Goal: Information Seeking & Learning: Get advice/opinions

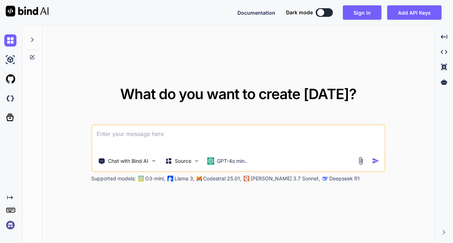
click at [110, 135] on textarea at bounding box center [238, 138] width 292 height 26
type textarea "x"
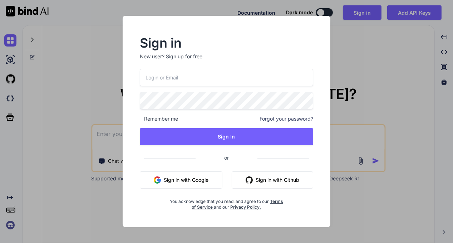
click at [195, 180] on button "Sign in with Google" at bounding box center [181, 179] width 83 height 17
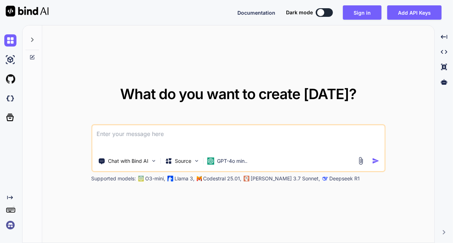
paste textarea
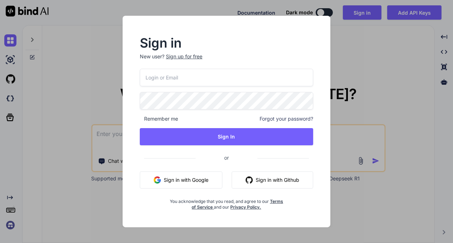
click at [190, 179] on button "Sign in with Google" at bounding box center [181, 179] width 83 height 17
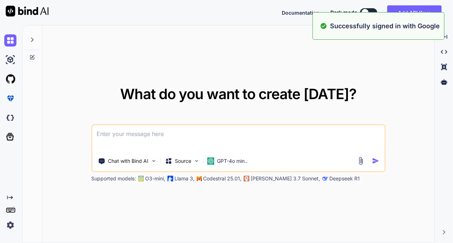
click at [124, 138] on textarea at bounding box center [238, 138] width 292 height 26
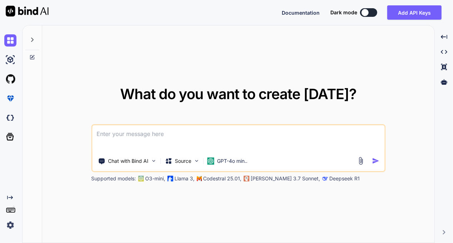
paste textarea "'use client' import { useEffect, useState } from 'react' import { supabase } fr…"
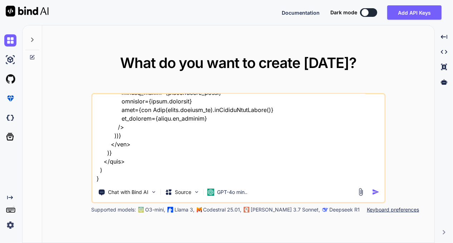
scroll to position [764, 0]
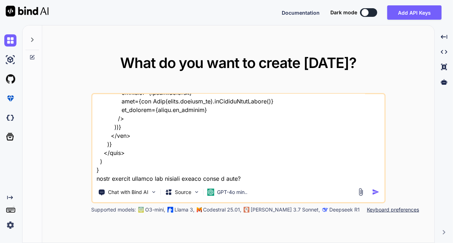
type textarea "'use client' import { useEffect, useState } from 'react' import { supabase } fr…"
click at [376, 190] on img "button" at bounding box center [375, 192] width 8 height 8
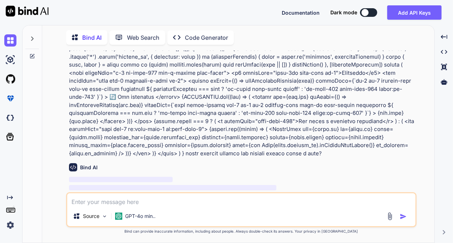
scroll to position [86, 0]
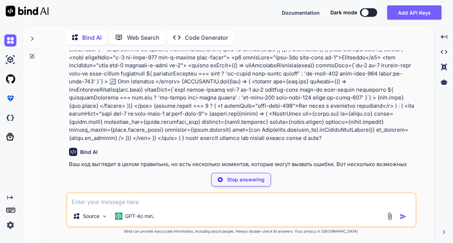
click at [370, 12] on button at bounding box center [368, 12] width 17 height 9
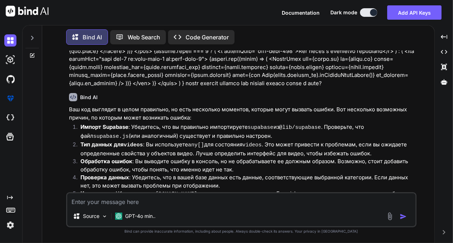
scroll to position [165, 0]
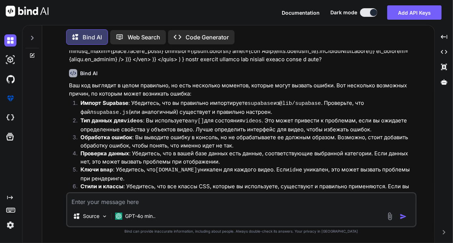
click at [100, 200] on textarea at bounding box center [241, 199] width 348 height 13
paste textarea "Модуль ""phosphor-react"" не имеет экспортированного элемента "Toolbox"."
click at [401, 215] on img "button" at bounding box center [402, 216] width 7 height 7
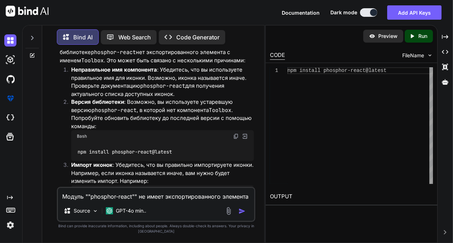
scroll to position [614, 0]
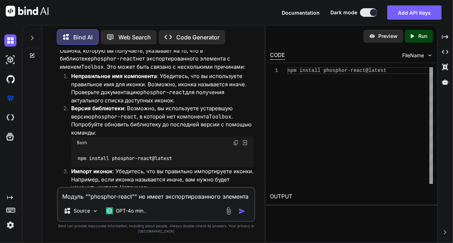
click at [236, 140] on img at bounding box center [236, 143] width 6 height 6
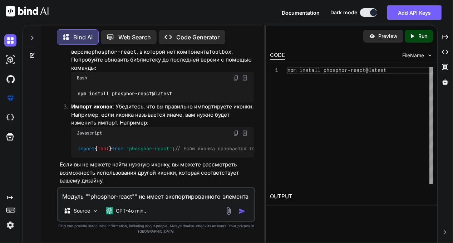
scroll to position [685, 0]
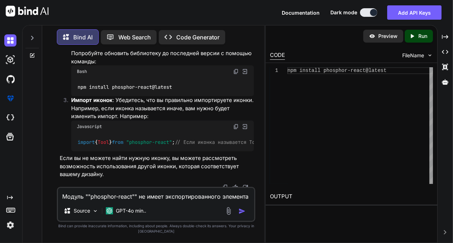
click at [235, 124] on img at bounding box center [236, 127] width 6 height 6
click at [80, 197] on textarea "Модуль ""phosphor-react"" не имеет экспортированного элемента "Toolbox"." at bounding box center [156, 194] width 196 height 13
paste textarea "{ "compilerOptions": { "target": "ESNext", "lib": ["DOM", "DOM.Iterable", "ESNe…"
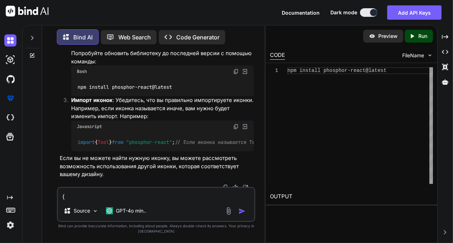
scroll to position [292, 0]
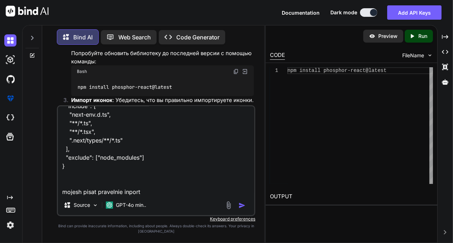
click at [244, 203] on img "button" at bounding box center [241, 204] width 7 height 7
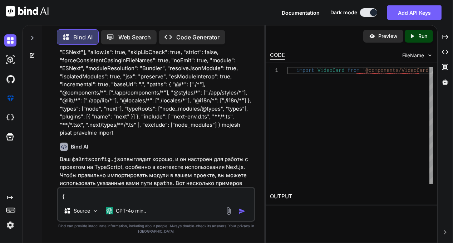
scroll to position [851, 0]
click at [73, 197] on textarea "{ "compilerOptions": { "target": "ESNext", "lib": ["DOM", "DOM.Iterable", "ESNe…" at bounding box center [156, 194] width 196 height 13
paste textarea "import { Car, Wrench, Toolbox, Storefront, Motorcycle } from "phosphor-react""
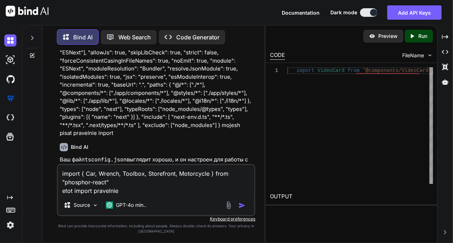
type textarea "import { Car, Wrench, Toolbox, Storefront, Motorcycle } from "phosphor-react" e…"
click at [239, 204] on img "button" at bounding box center [241, 204] width 7 height 7
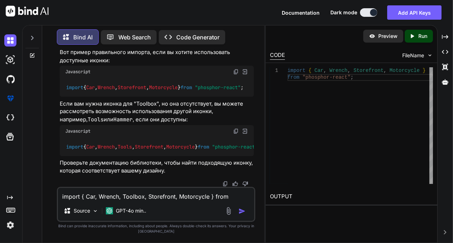
scroll to position [1380, 0]
click at [235, 128] on img at bounding box center [236, 131] width 6 height 6
click at [95, 196] on textarea "import { Car, Wrench, Toolbox, Storefront, Motorcycle } from "phosphor-react" e…" at bounding box center [156, 194] width 196 height 13
type textarea "no opyat oshibka v inporte"
click at [239, 212] on img "button" at bounding box center [241, 210] width 7 height 7
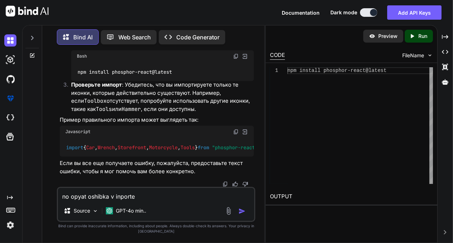
scroll to position [1647, 0]
click at [69, 196] on textarea "no opyat oshibka v inporte" at bounding box center [156, 194] width 196 height 13
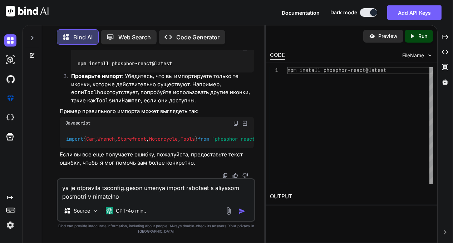
click at [240, 211] on img "button" at bounding box center [241, 210] width 7 height 7
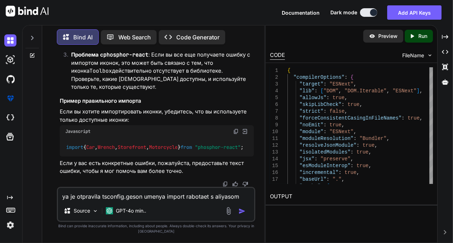
scroll to position [2242, 0]
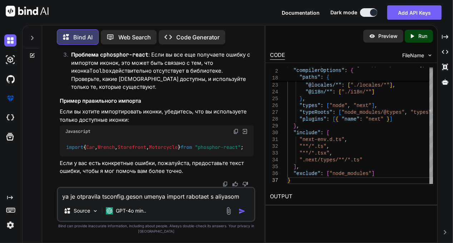
click at [75, 195] on textarea "ya je otpravila tsconfig.geson umenya import rabotaet s aliyasom posmotri v nim…" at bounding box center [156, 194] width 196 height 13
paste textarea "[{ "resource": "/c:/project/app/categories/page.tsx", "owner": "typescript", "c…"
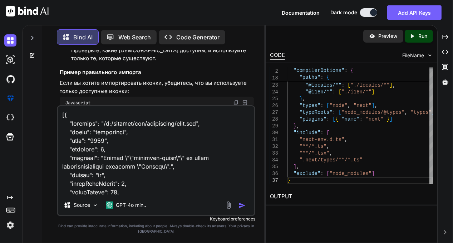
scroll to position [395, 0]
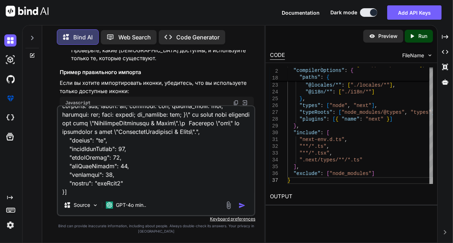
type textarea "[{ "resource": "/c:/project/app/categories/page.tsx", "owner": "typescript", "c…"
click at [240, 205] on img "button" at bounding box center [241, 204] width 7 height 7
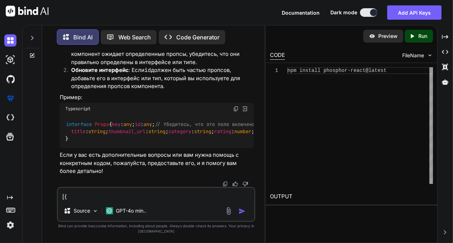
scroll to position [2995, 0]
click at [78, 195] on textarea at bounding box center [156, 194] width 196 height 13
click at [240, 211] on img "button" at bounding box center [241, 210] width 7 height 7
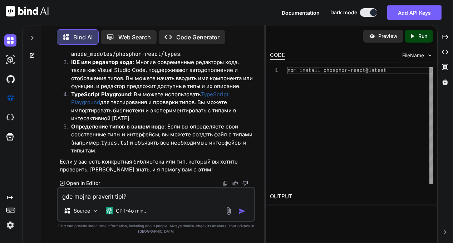
scroll to position [3257, 0]
click at [68, 198] on textarea "gde mojna praverit tipi?" at bounding box center [156, 194] width 196 height 13
paste textarea "{ "compilerOptions": { "target": "ESNext", "lib": ["DOM", "DOM.Iterable", "ESNe…"
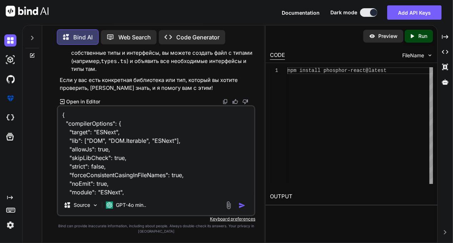
scroll to position [292, 0]
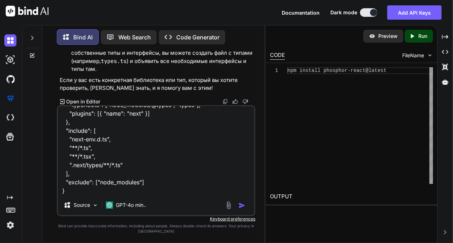
type textarea "{ "compilerOptions": { "target": "ESNext", "lib": ["DOM", "DOM.Iterable", "ESNe…"
click at [240, 203] on img "button" at bounding box center [241, 204] width 7 height 7
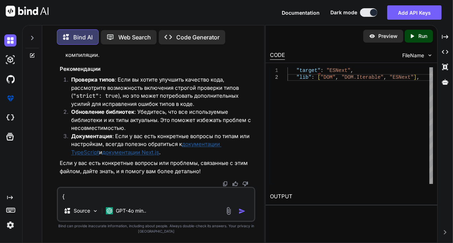
scroll to position [4106, 0]
click at [193, 143] on link "документации TypeScript" at bounding box center [146, 147] width 150 height 15
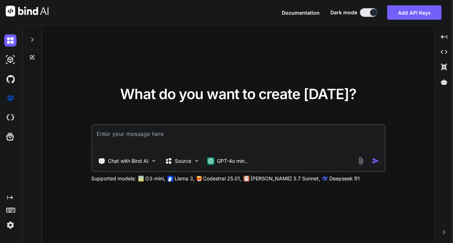
click at [31, 55] on icon at bounding box center [32, 57] width 4 height 4
click at [31, 39] on icon at bounding box center [32, 40] width 6 height 6
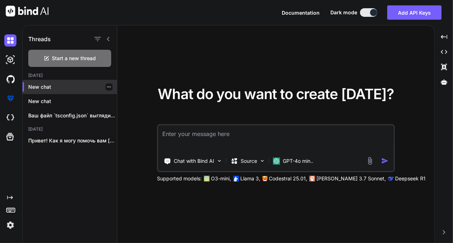
click at [43, 83] on div "New chat" at bounding box center [70, 87] width 94 height 14
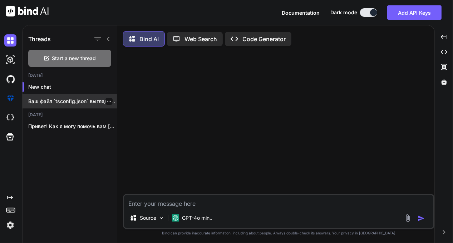
click at [99, 105] on div "Ваш файл `tsconfig.json` выглядит довольно хорошо и..." at bounding box center [70, 101] width 94 height 14
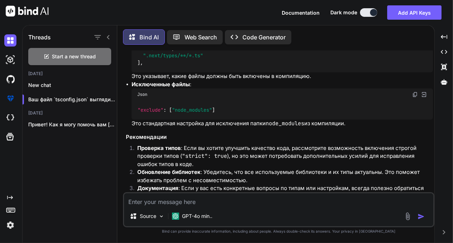
scroll to position [2140, 0]
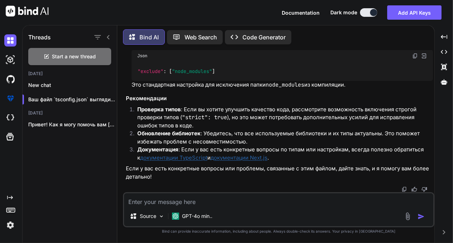
click at [251, 34] on p "Code Generator" at bounding box center [263, 37] width 43 height 9
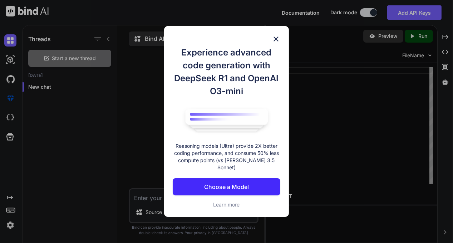
click at [275, 41] on img at bounding box center [275, 39] width 9 height 9
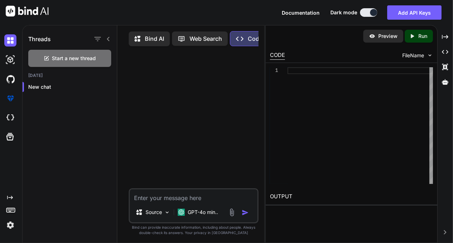
click at [108, 38] on icon at bounding box center [108, 39] width 3 height 4
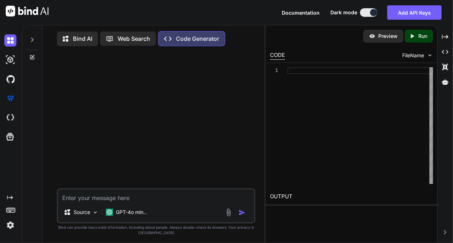
click at [75, 38] on p "Bind AI" at bounding box center [82, 38] width 19 height 9
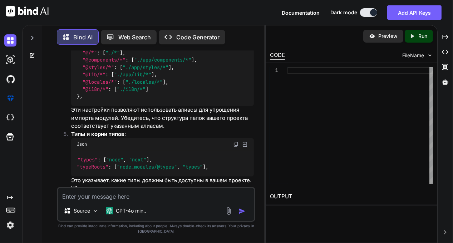
scroll to position [2270, 0]
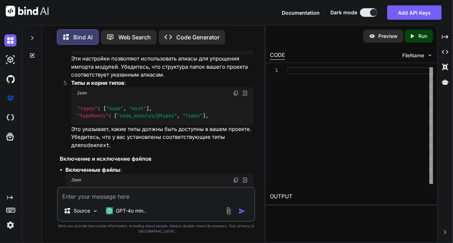
click at [88, 195] on textarea at bounding box center [156, 194] width 196 height 13
type textarea "x"
type textarea "c"
type textarea "x"
type textarea "ch"
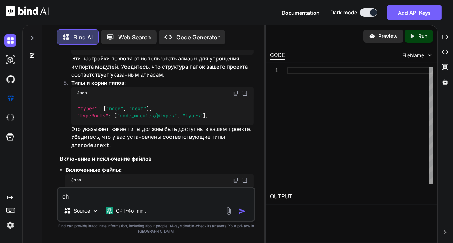
type textarea "x"
type textarea "cht"
type textarea "x"
type textarea "chto"
type textarea "x"
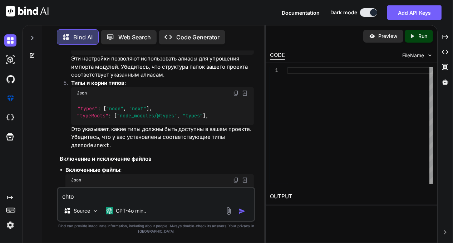
type textarea "chto"
type textarea "x"
type textarea "chto d"
type textarea "x"
type textarea "chto da"
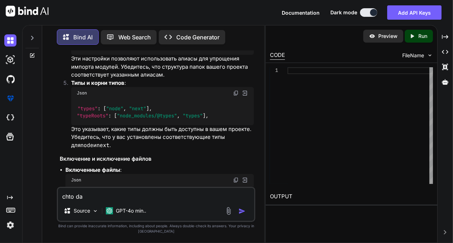
type textarea "x"
type textarea "chto daj"
type textarea "x"
type textarea "chto daj"
type textarea "x"
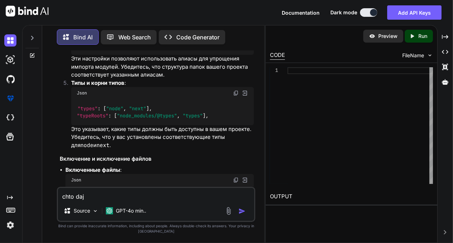
type textarea "chto daj s"
type textarea "x"
type textarea "chto daj so"
type textarea "x"
type textarea "chto daj sov"
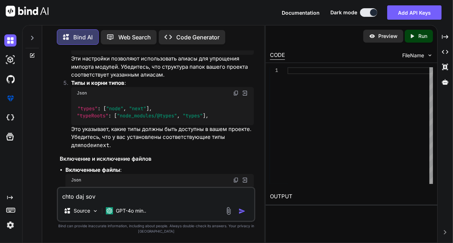
type textarea "x"
type textarea "chto daj sove"
type textarea "x"
type textarea "chto daj sovet"
type textarea "x"
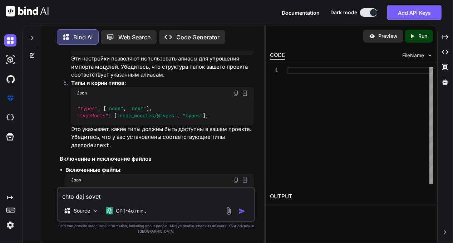
type textarea "chto daj sovet"
type textarea "x"
type textarea "chto daj sovet k"
type textarea "x"
type textarea "chto daj sovet ka"
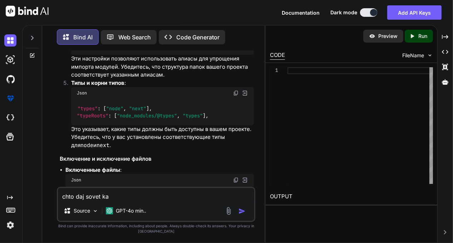
type textarea "x"
type textarea "chto daj sovet kak"
type textarea "x"
type textarea "chto daj sovet kak"
type textarea "x"
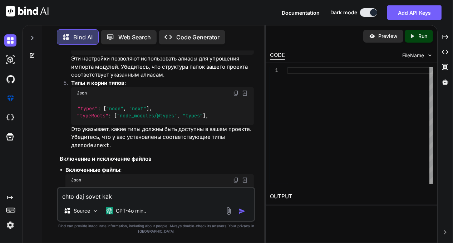
type textarea "chto daj sovet kak i"
type textarea "x"
type textarea "chto daj sovet kak is"
type textarea "x"
type textarea "chto daj sovet kak isp"
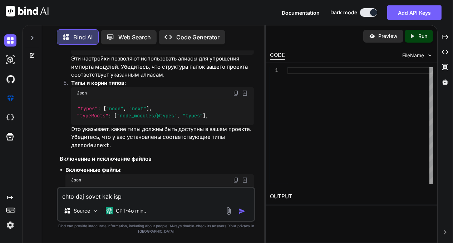
type textarea "x"
type textarea "chto daj sovet kak ispr"
type textarea "x"
type textarea "chto daj sovet kak ispra"
type textarea "x"
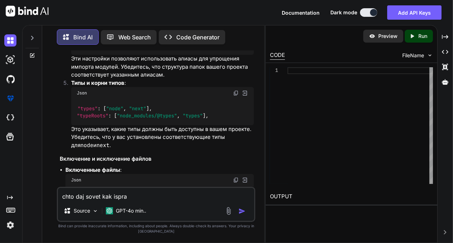
type textarea "chto daj sovet kak isprav"
type textarea "x"
type textarea "chto daj sovet kak ispravi"
type textarea "x"
type textarea "chto daj sovet kak ispravit"
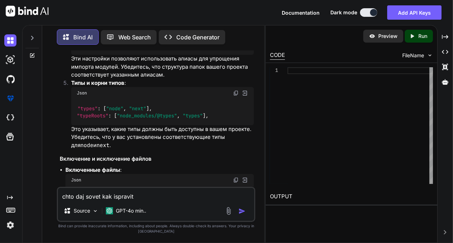
type textarea "x"
type textarea "chto daj sovet kak ispravit"
type textarea "x"
type textarea "chto daj sovet kak ispravit a"
type textarea "x"
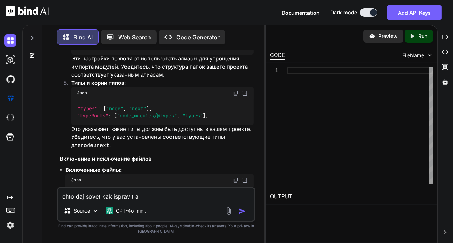
type textarea "chto daj sovet kak ispravit as"
type textarea "x"
type textarea "chto daj sovet kak ispravit ash"
type textarea "x"
type textarea "chto daj sovet kak ispravit ashi"
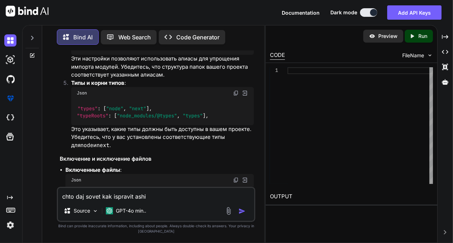
type textarea "x"
type textarea "chto daj sovet kak ispravit ashib"
type textarea "x"
type textarea "chto daj sovet kak ispravit ashibk"
type textarea "x"
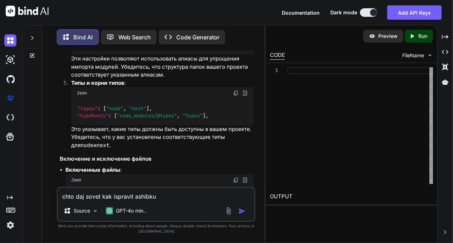
type textarea "chto daj sovet kak ispravit ashibku"
click at [238, 211] on img "button" at bounding box center [241, 210] width 7 height 7
type textarea "x"
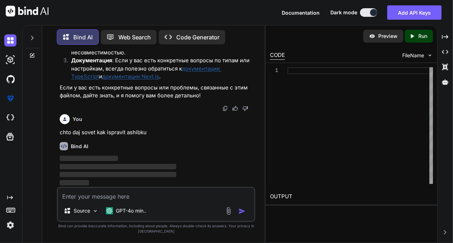
scroll to position [2665, 0]
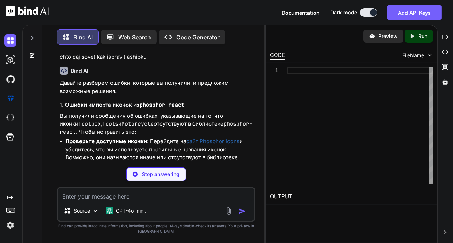
type textarea "x"
type textarea "npm install phosphor-react@latest"
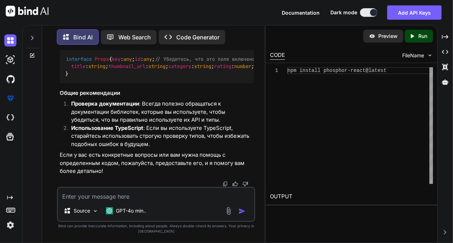
scroll to position [3119, 0]
click at [74, 200] on div "Source GPT-4o min.." at bounding box center [156, 203] width 198 height 35
click at [73, 197] on textarea at bounding box center [156, 194] width 196 height 13
type textarea "x"
type textarea "g"
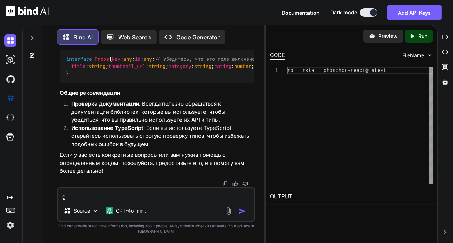
click at [73, 197] on textarea "g" at bounding box center [156, 194] width 196 height 13
type textarea "x"
type textarea "gd"
type textarea "x"
type textarea "gde"
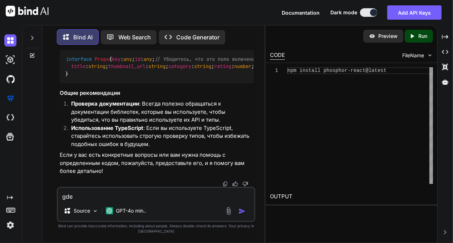
type textarea "x"
type textarea "gde"
type textarea "x"
type textarea "gde s"
type textarea "x"
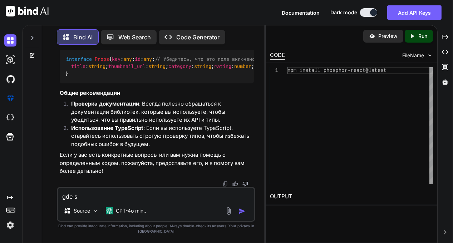
type textarea "gde sm"
type textarea "x"
type textarea "gde smo"
type textarea "x"
type textarea "gde smot"
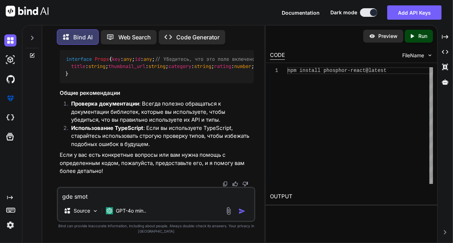
type textarea "x"
type textarea "gde smotr"
type textarea "x"
type textarea "gde smotre"
type textarea "x"
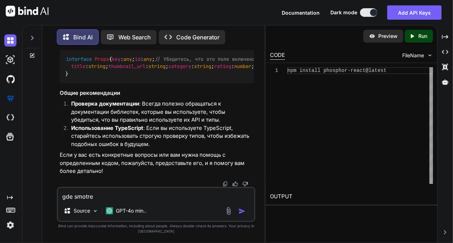
type textarea "gde smotret"
type textarea "x"
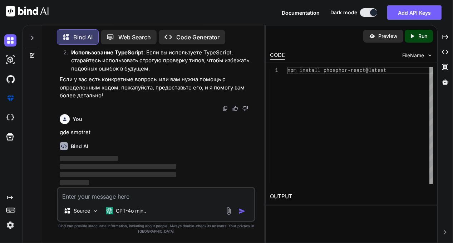
scroll to position [3194, 0]
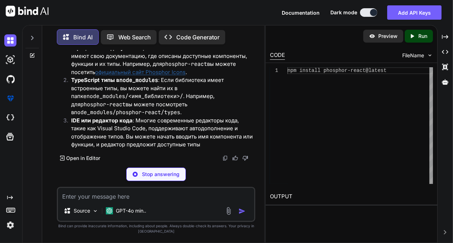
type textarea "x"
type textarea "y"
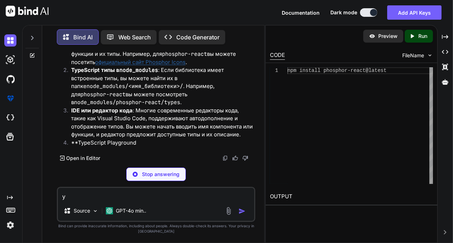
type textarea "x"
type textarea "ya"
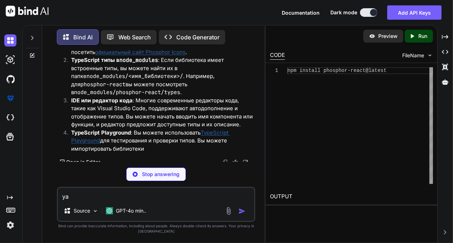
type textarea "x"
type textarea "ya"
type textarea "x"
type textarea "ya u"
type textarea "x"
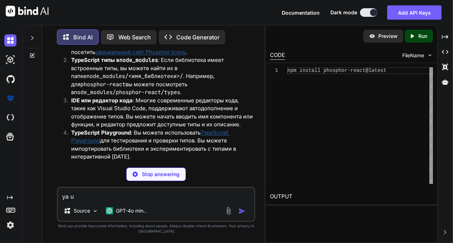
type textarea "ya uc"
type textarea "x"
type textarea "ya uch"
type textarea "x"
type textarea "ya uchu"
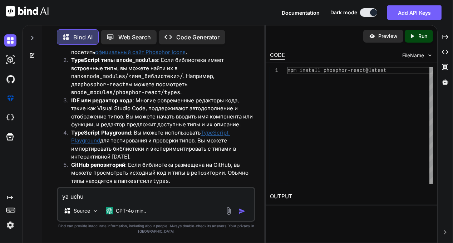
type textarea "x"
type textarea "ya uchus"
type textarea "x"
type textarea "ya uchus"
type textarea "x"
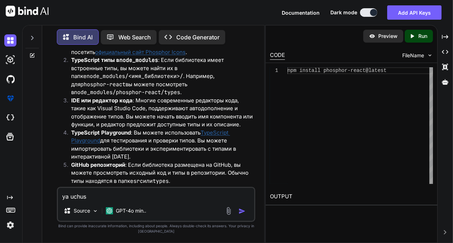
type textarea "ya uchus o"
type textarea "x"
type textarea "ya uchus"
type textarea "x"
type textarea "ya uchus p"
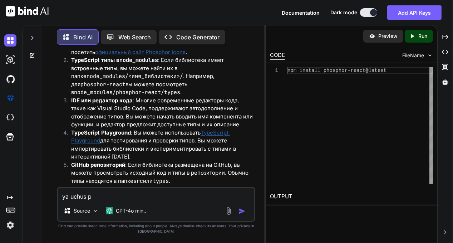
type textarea "x"
type textarea "ya uchus po"
type textarea "x"
type textarea "ya uchus poe"
type textarea "x"
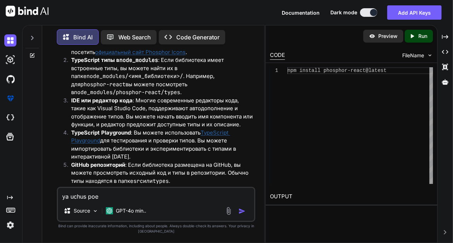
type textarea "ya uchus poet"
type textarea "x"
type textarea "ya uchus poeto"
type textarea "x"
type textarea "ya uchus poetom"
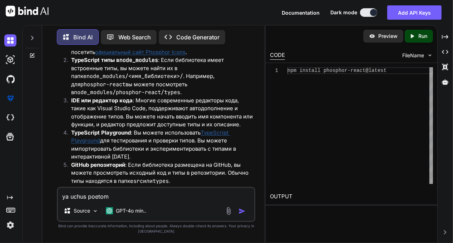
type textarea "x"
type textarea "ya uchus poetomu"
type textarea "x"
type textarea "ya uchus poetomu"
type textarea "x"
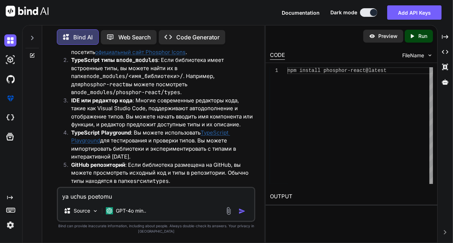
type textarea "ya uchus poetomu n"
type textarea "x"
type textarea "ya uchus poetomu ne"
type textarea "x"
type textarea "ya uchus poetomu nem"
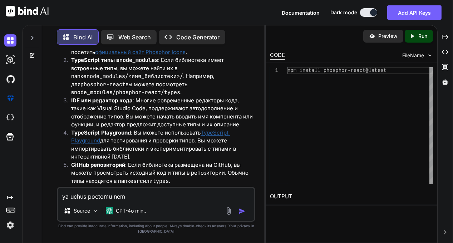
type textarea "x"
type textarea "ya uchus poetomu [PERSON_NAME]"
type textarea "x"
type textarea "ya uchus poetomu [PERSON_NAME]"
type textarea "x"
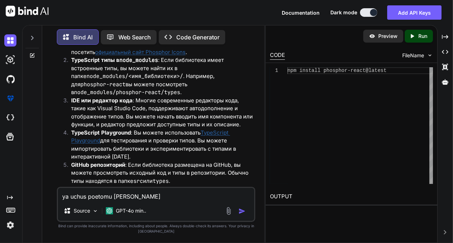
type textarea "ya uchus poetomu [PERSON_NAME]"
type textarea "x"
type textarea "ya uchus poetomu [PERSON_NAME]"
type textarea "x"
type textarea "ya uchus poetomu [PERSON_NAME]"
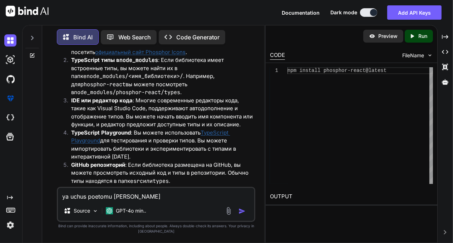
type textarea "x"
type textarea "ya uchus poetomu [PERSON_NAME] s"
type textarea "x"
type textarea "ya uchus poetomu nemno sl"
type textarea "x"
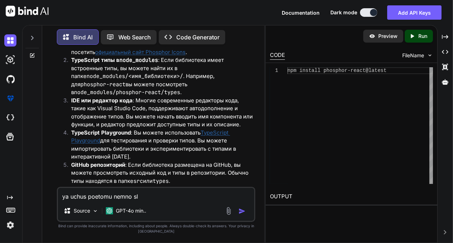
type textarea "ya uchus poetomu [PERSON_NAME] slo"
type textarea "x"
type textarea "ya uchus poetomu nemno sloj"
type textarea "x"
type textarea "ya uchus poetomu nemno slojn"
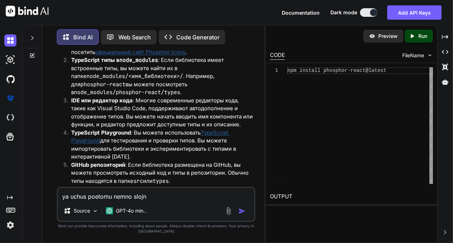
type textarea "x"
type textarea "ya uchus poetomu nemno slojno"
type textarea "x"
type textarea "ya uchus poetomu nemno slojno"
type textarea "x"
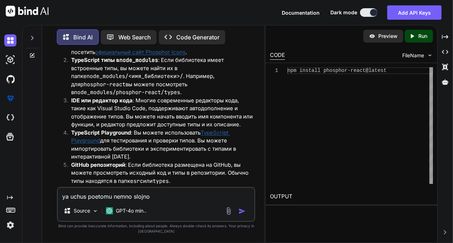
type textarea "ya uchus poetomu nemno slojno y"
type textarea "x"
type textarea "ya uchus poetomu nemno slojno ya"
type textarea "x"
type textarea "ya uchus poetomu nemno slojno ya"
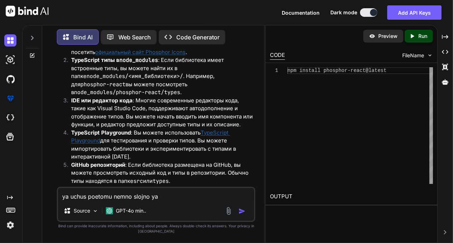
type textarea "x"
type textarea "ya uchus poetomu nemno slojno ya s"
type textarea "x"
type textarea "ya uchus poetomu nemno slojno ya sa"
type textarea "x"
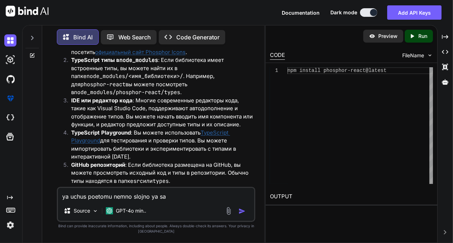
type textarea "ya uchus poetomu nemno slojno ya sam"
type textarea "x"
type textarea "ya uchus poetomu nemno slojno ya sama"
type textarea "x"
type textarea "ya uchus poetomu nemno slojno ya sama"
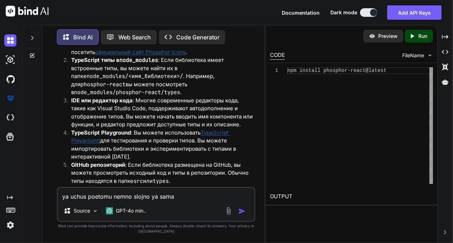
type textarea "x"
type textarea "ya uchus poetomu nemno slojno ya sama u"
type textarea "x"
type textarea "ya uchus poetomu nemno slojno ya sama uc"
type textarea "x"
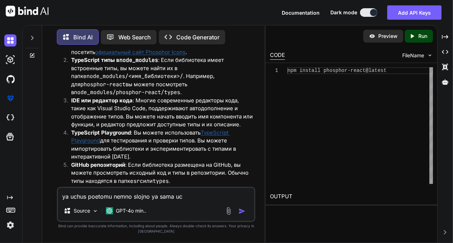
type textarea "ya uchus poetomu nemno slojno ya sama uch"
type textarea "x"
type textarea "ya uchus poetomu nemno slojno ya sama uchk"
type textarea "x"
type textarea "ya uchus poetomu nemno slojno ya sama uchka"
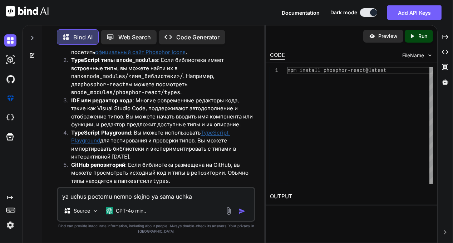
type textarea "x"
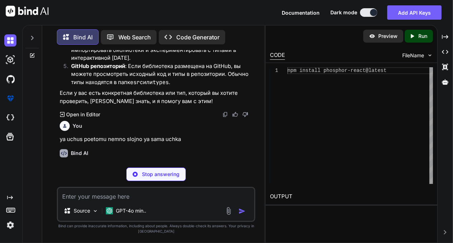
scroll to position [3448, 0]
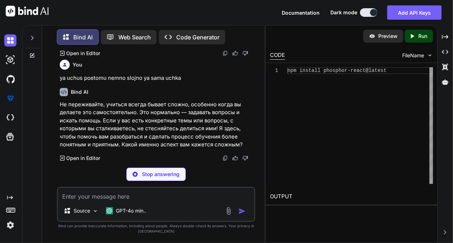
type textarea "x"
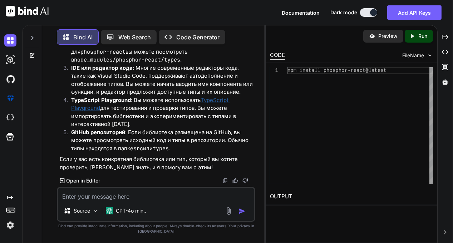
scroll to position [3262, 0]
